Goal: Information Seeking & Learning: Learn about a topic

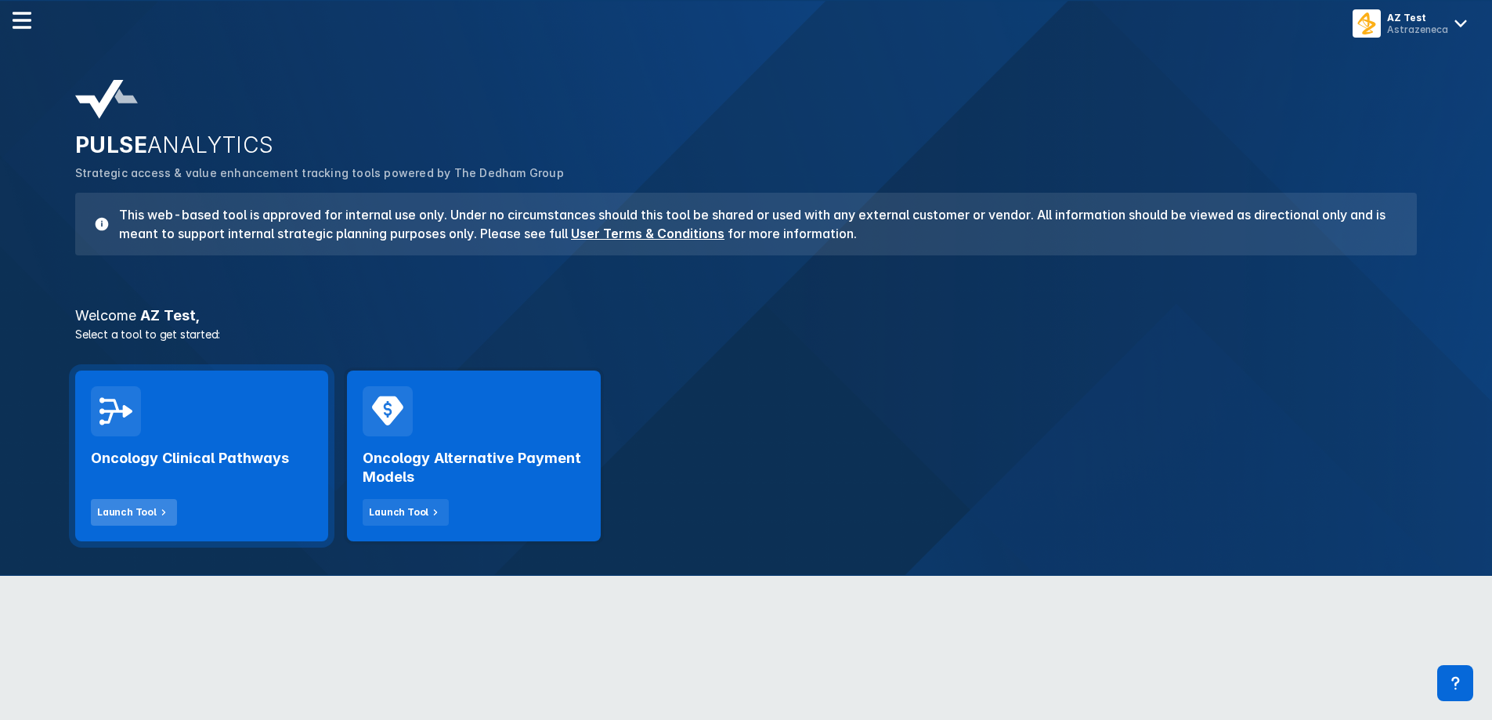
click at [138, 502] on button "Launch Tool" at bounding box center [134, 512] width 86 height 27
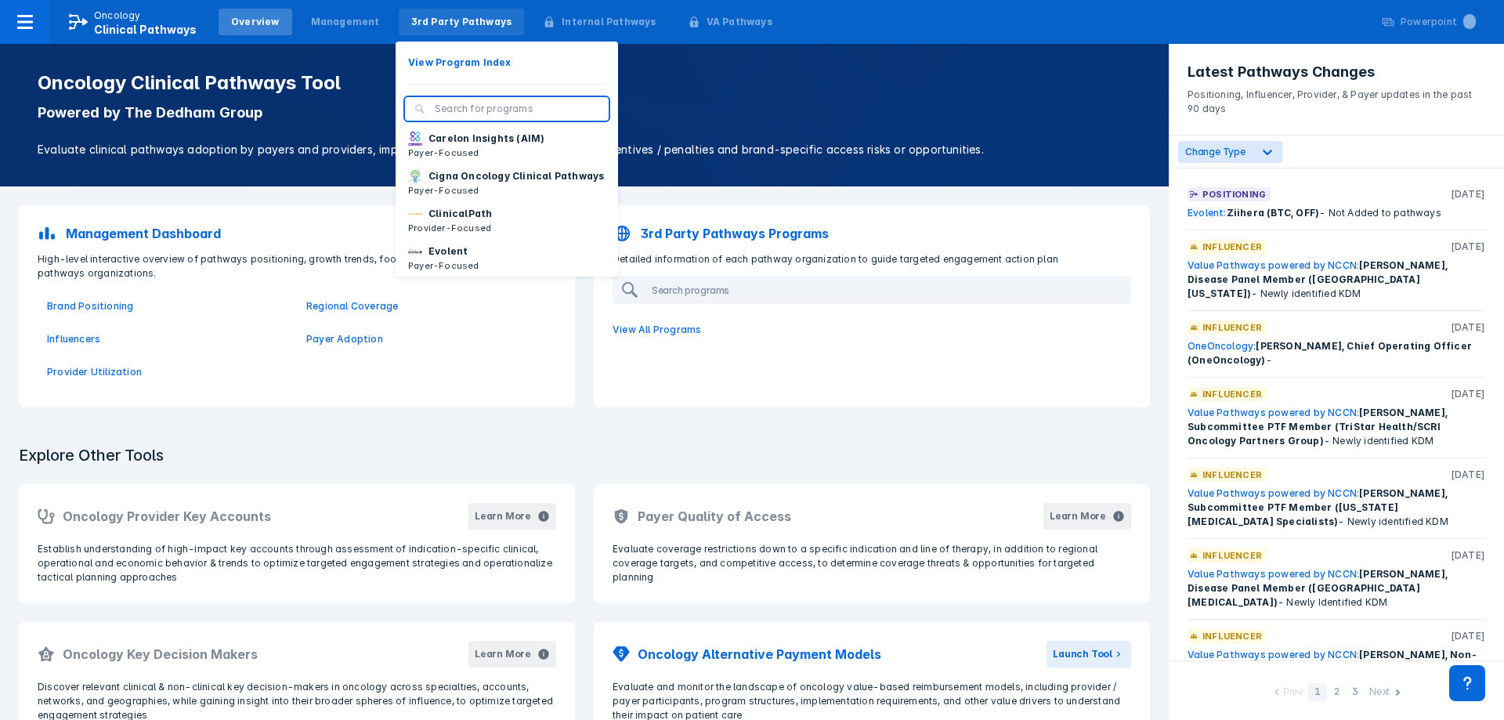
click at [491, 31] on div "3rd Party Pathways" at bounding box center [462, 22] width 126 height 27
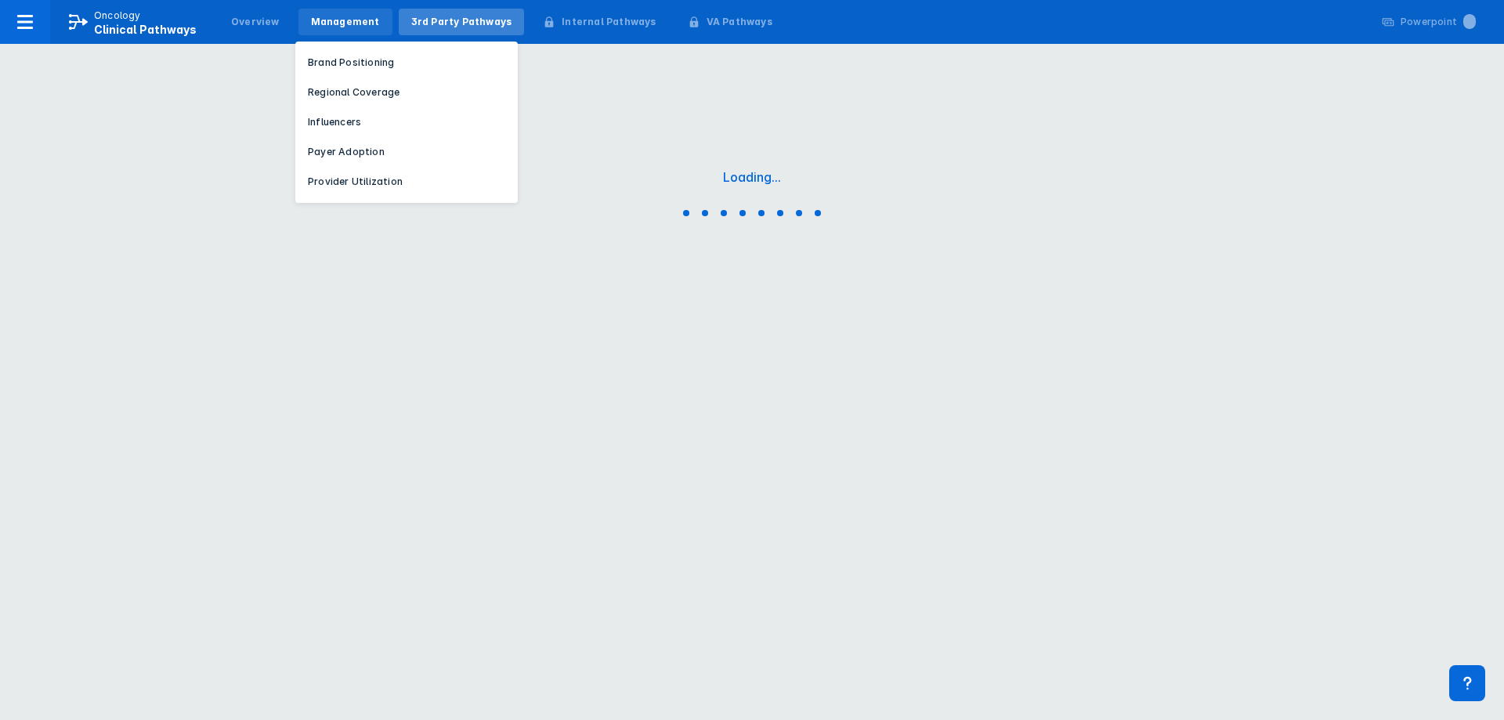
click at [365, 23] on div "Management" at bounding box center [345, 22] width 69 height 14
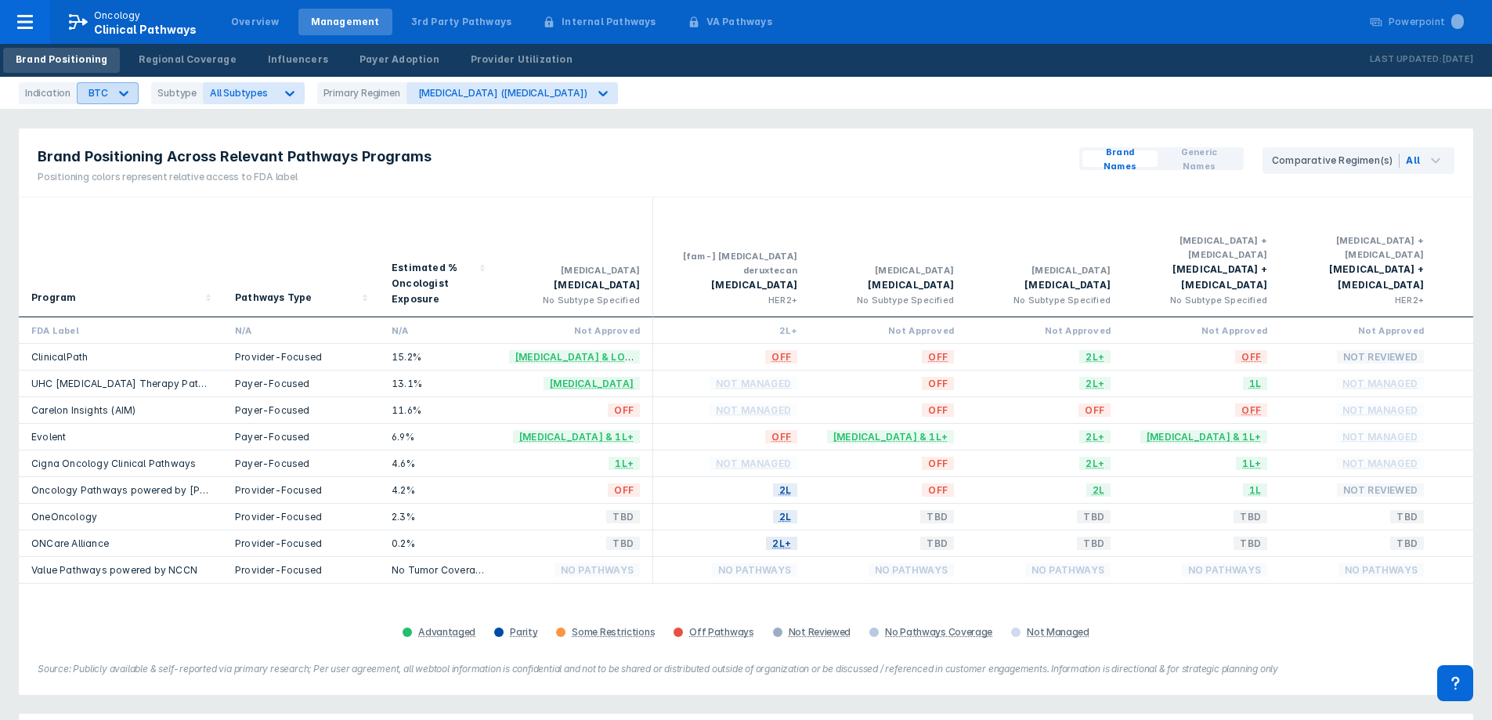
click at [117, 79] on div at bounding box center [124, 93] width 28 height 28
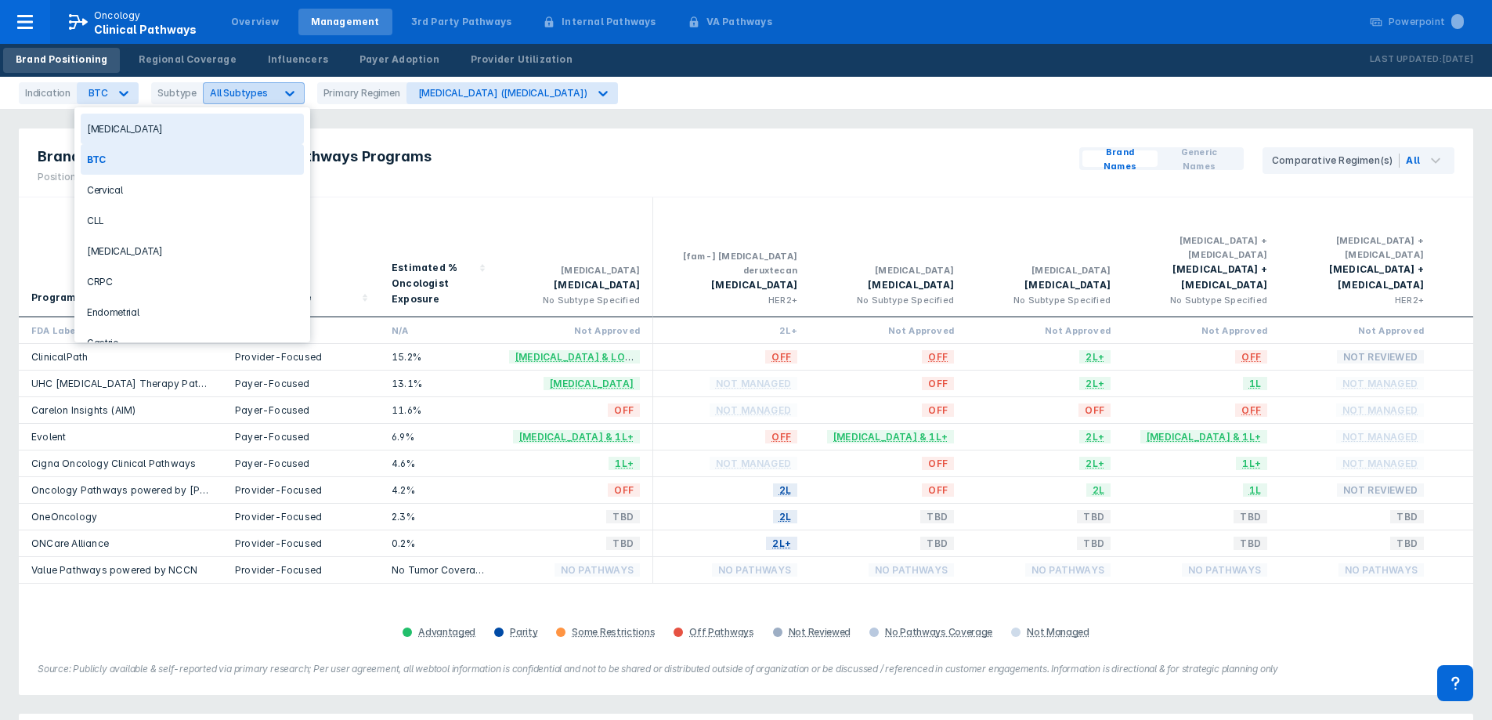
click at [148, 124] on div "[MEDICAL_DATA]" at bounding box center [192, 129] width 223 height 31
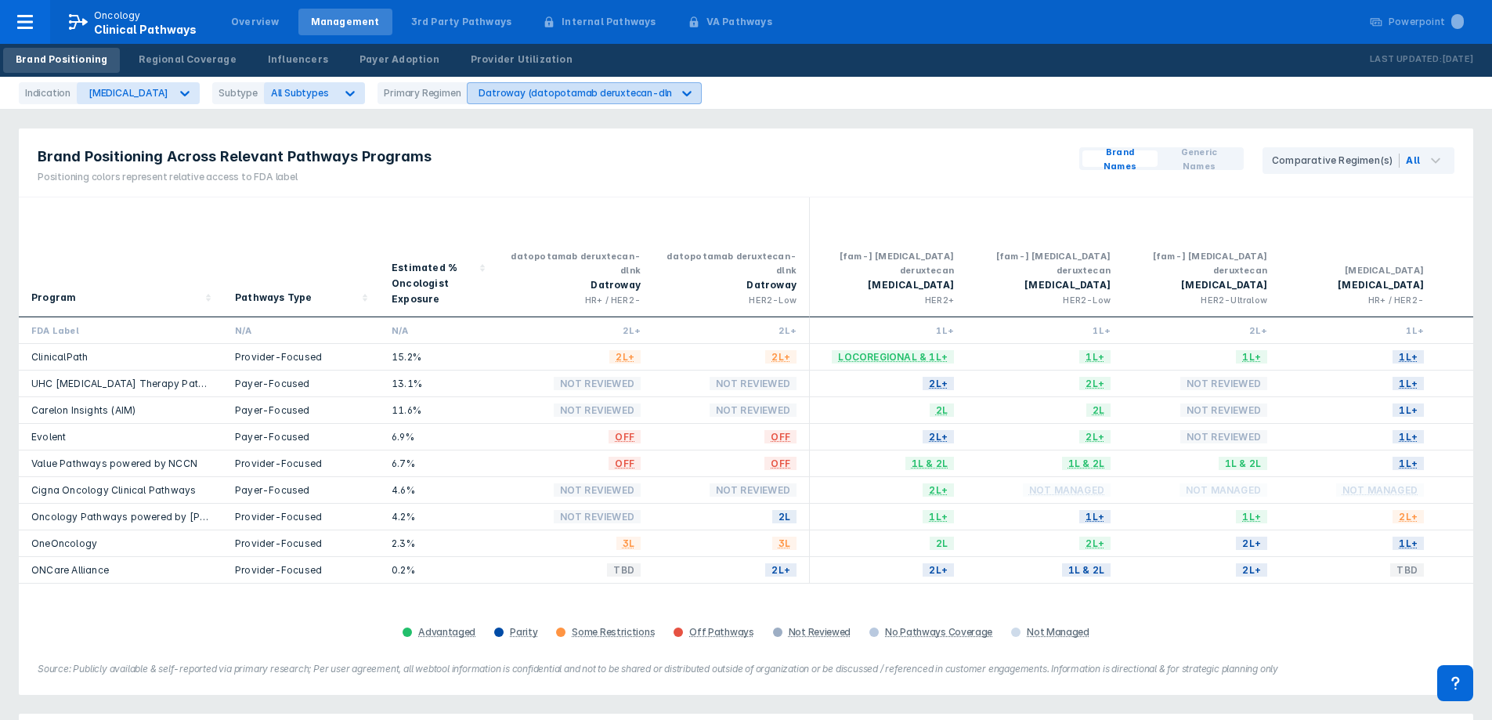
click at [621, 94] on div "Datroway (datopotamab deruxtecan-dlnk)" at bounding box center [579, 93] width 201 height 12
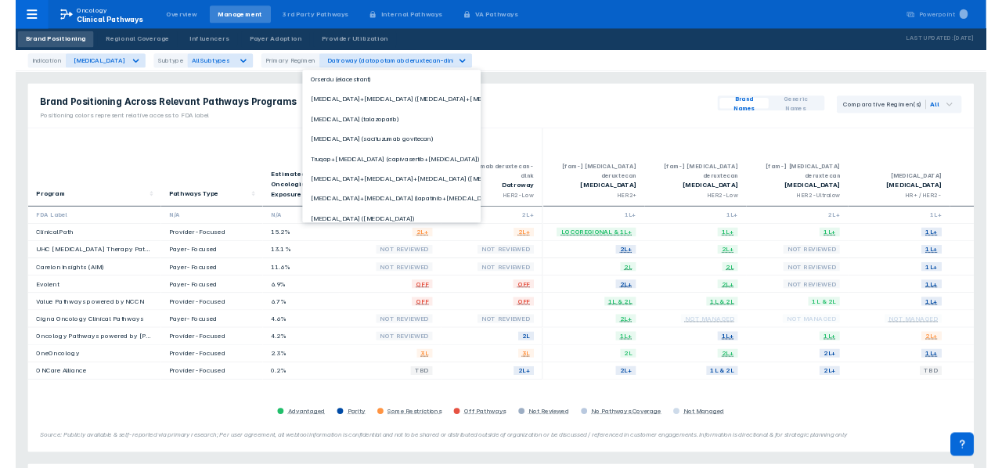
scroll to position [553, 0]
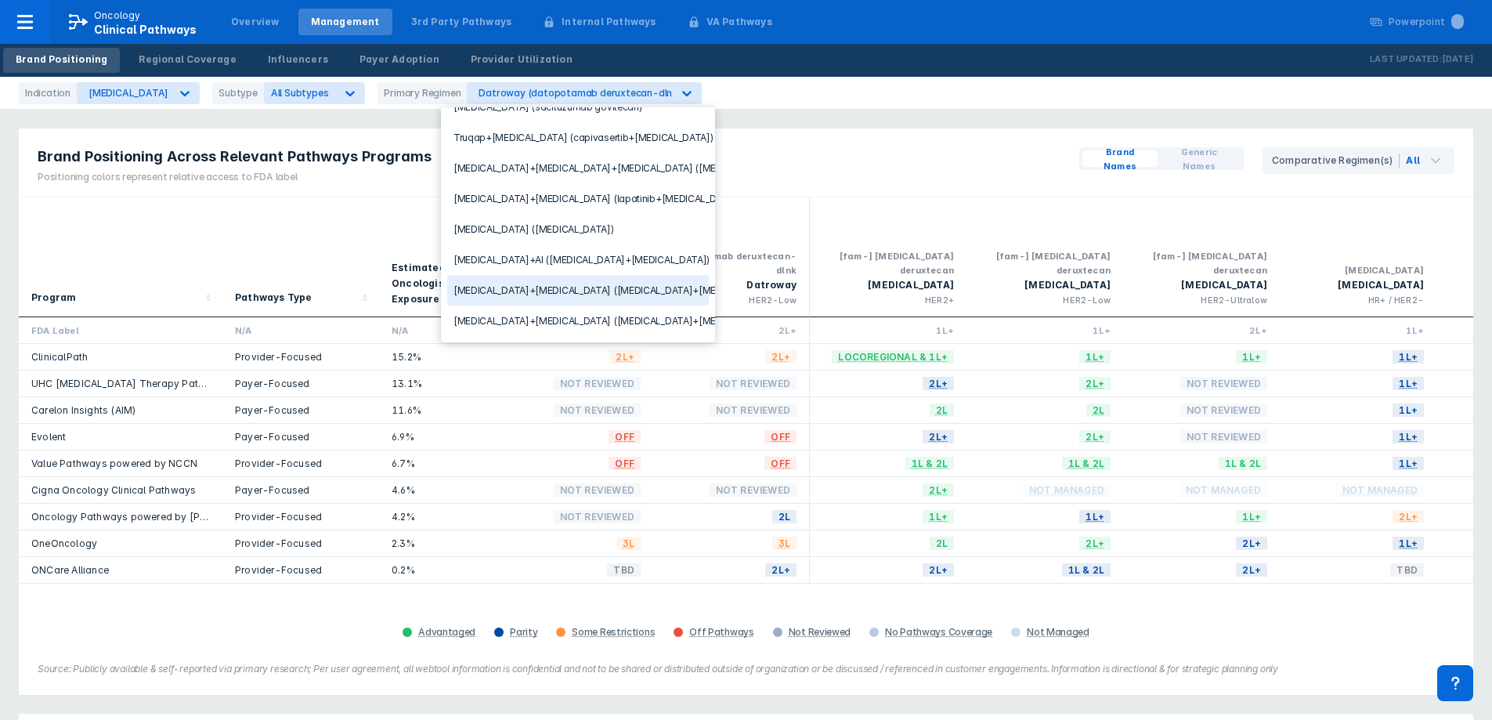
click at [918, 155] on div "Brand Positioning Across Relevant Pathways Programs Positioning colors represen…" at bounding box center [746, 162] width 1454 height 69
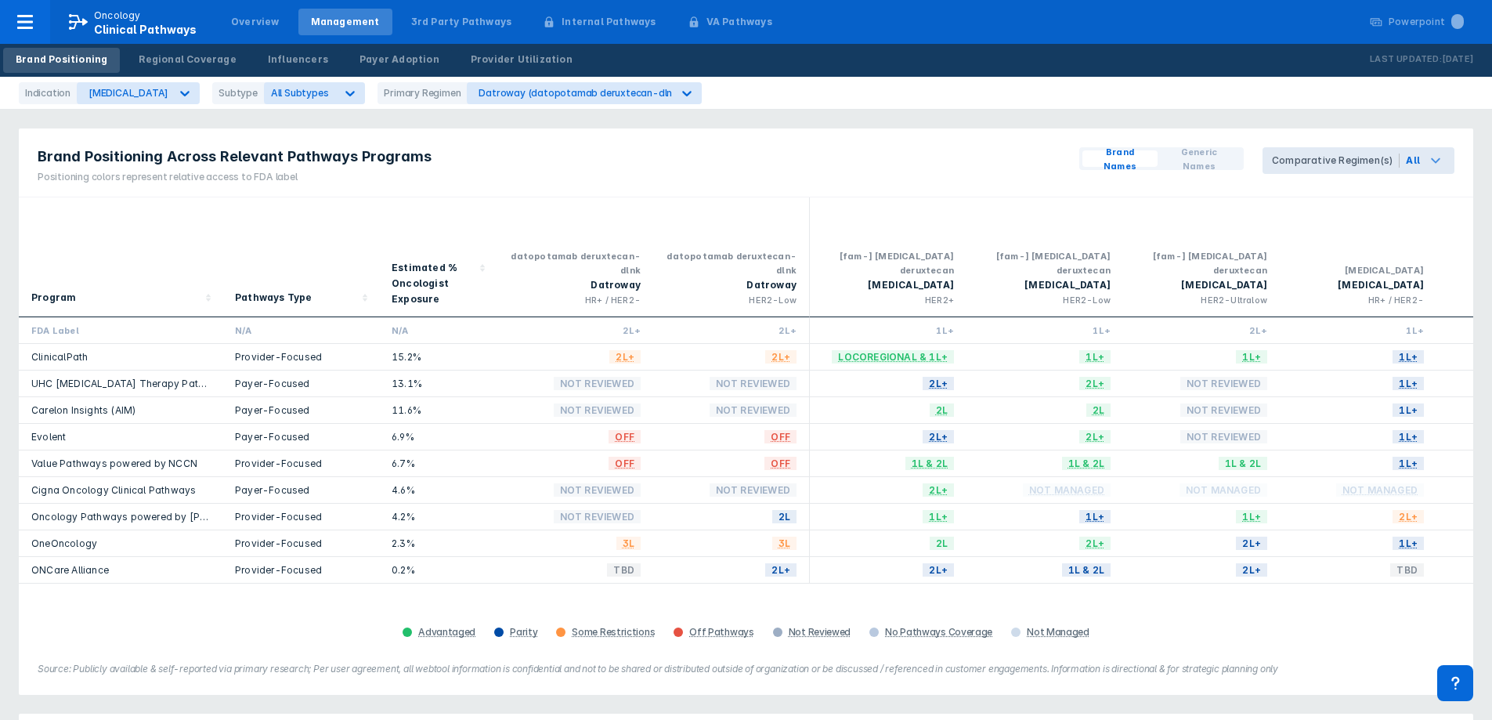
click at [1440, 161] on div "All" at bounding box center [1427, 160] width 55 height 27
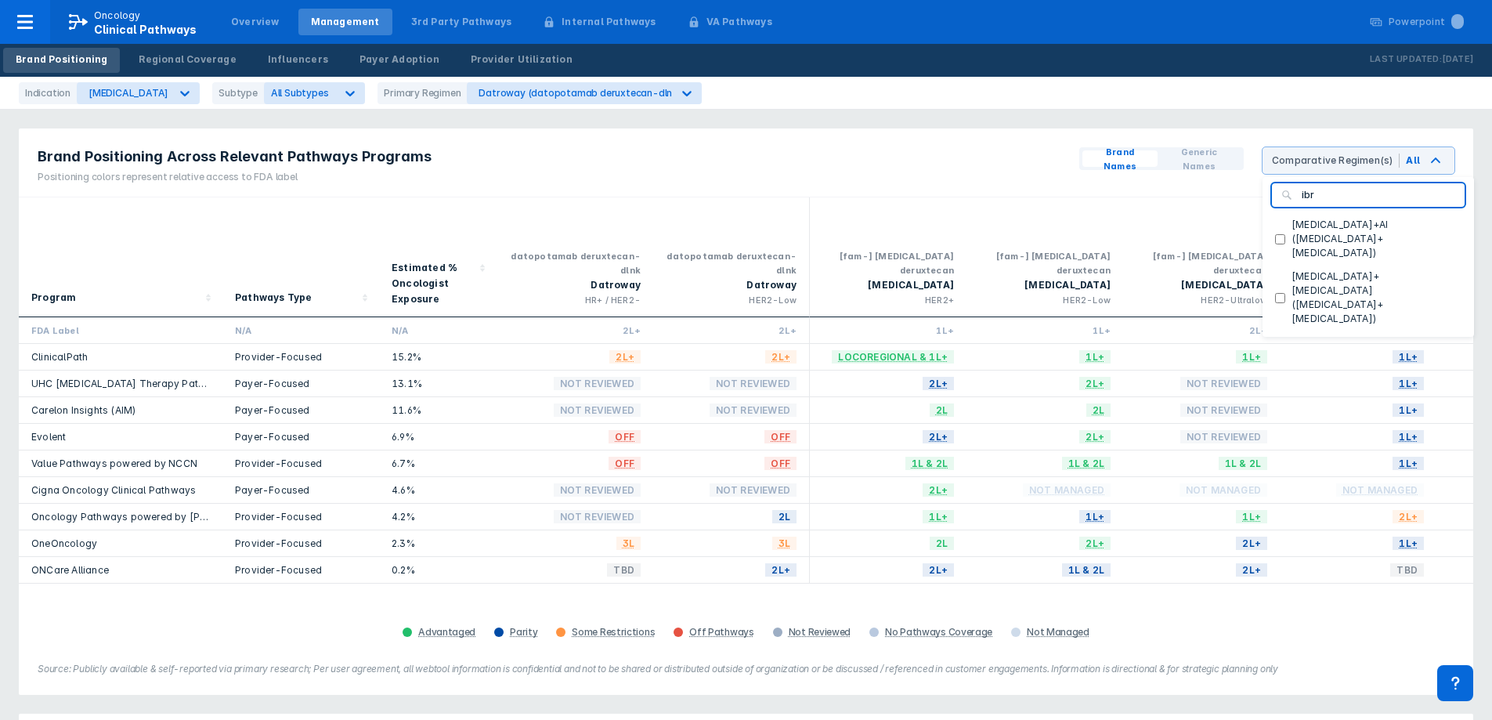
type input "ibra"
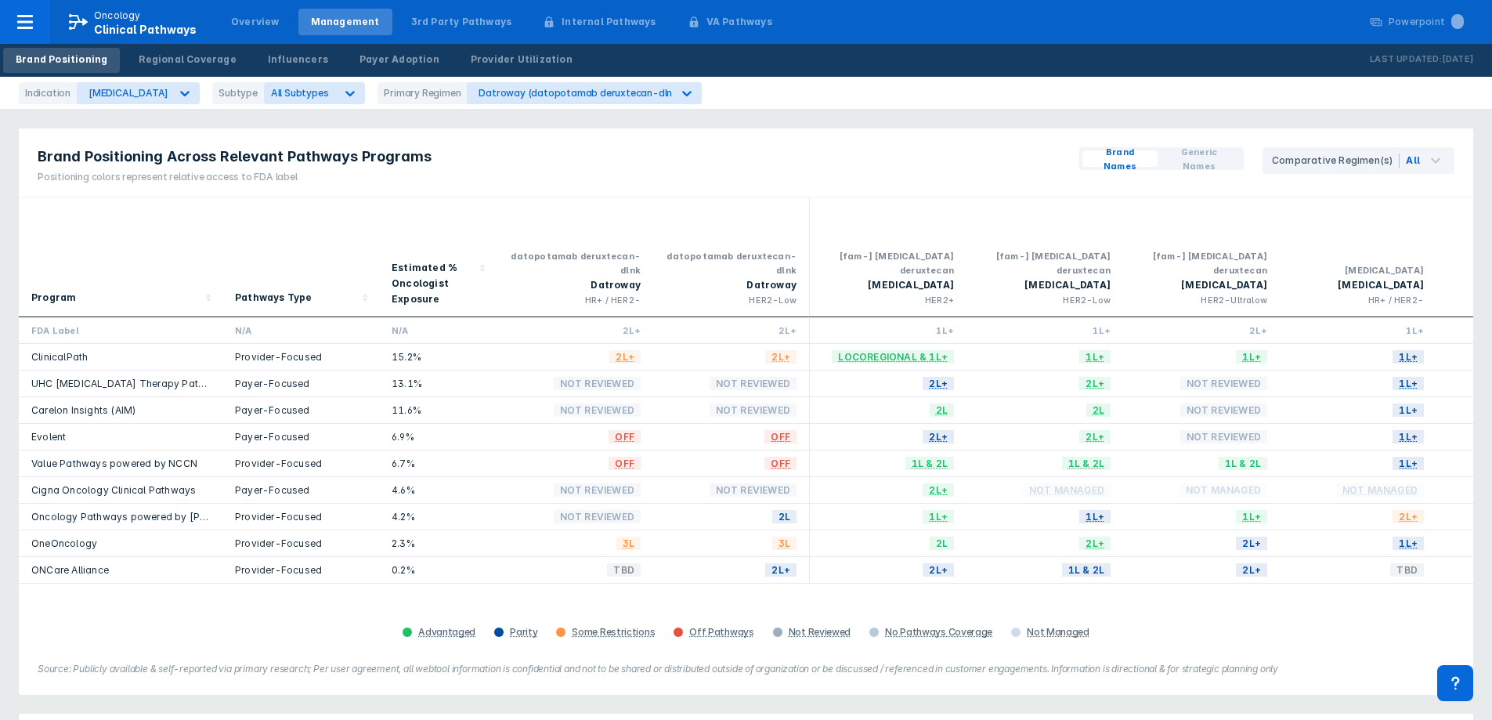
click at [886, 148] on div "Brand Positioning Across Relevant Pathways Programs Positioning colors represen…" at bounding box center [746, 162] width 1454 height 69
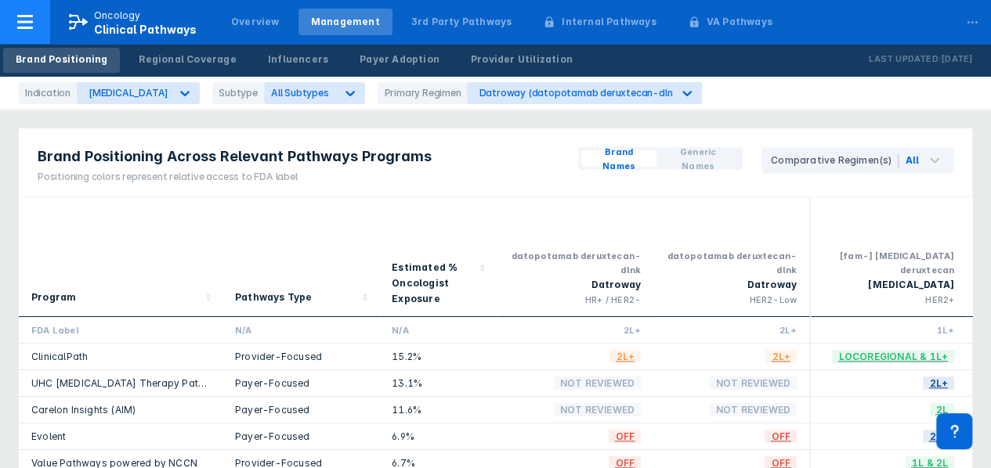
click at [25, 16] on icon at bounding box center [25, 22] width 16 height 14
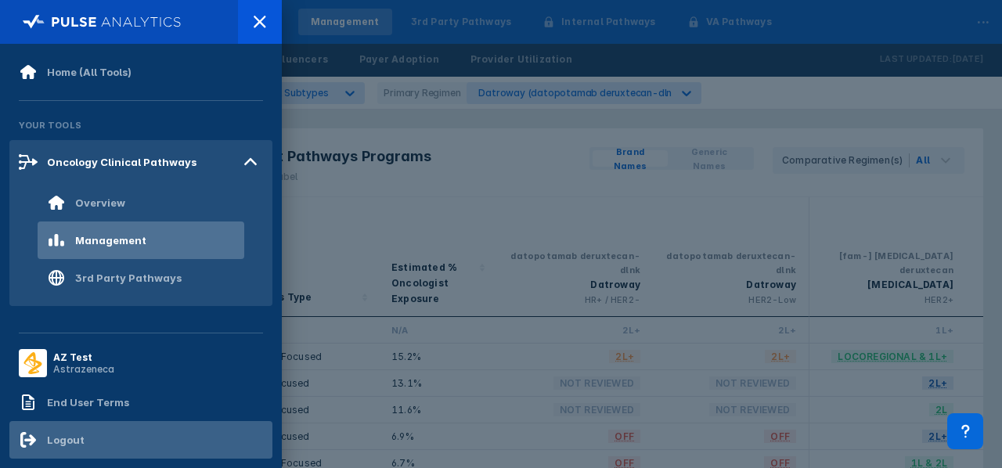
click at [76, 450] on div "Logout" at bounding box center [140, 440] width 263 height 38
